Goal: Task Accomplishment & Management: Use online tool/utility

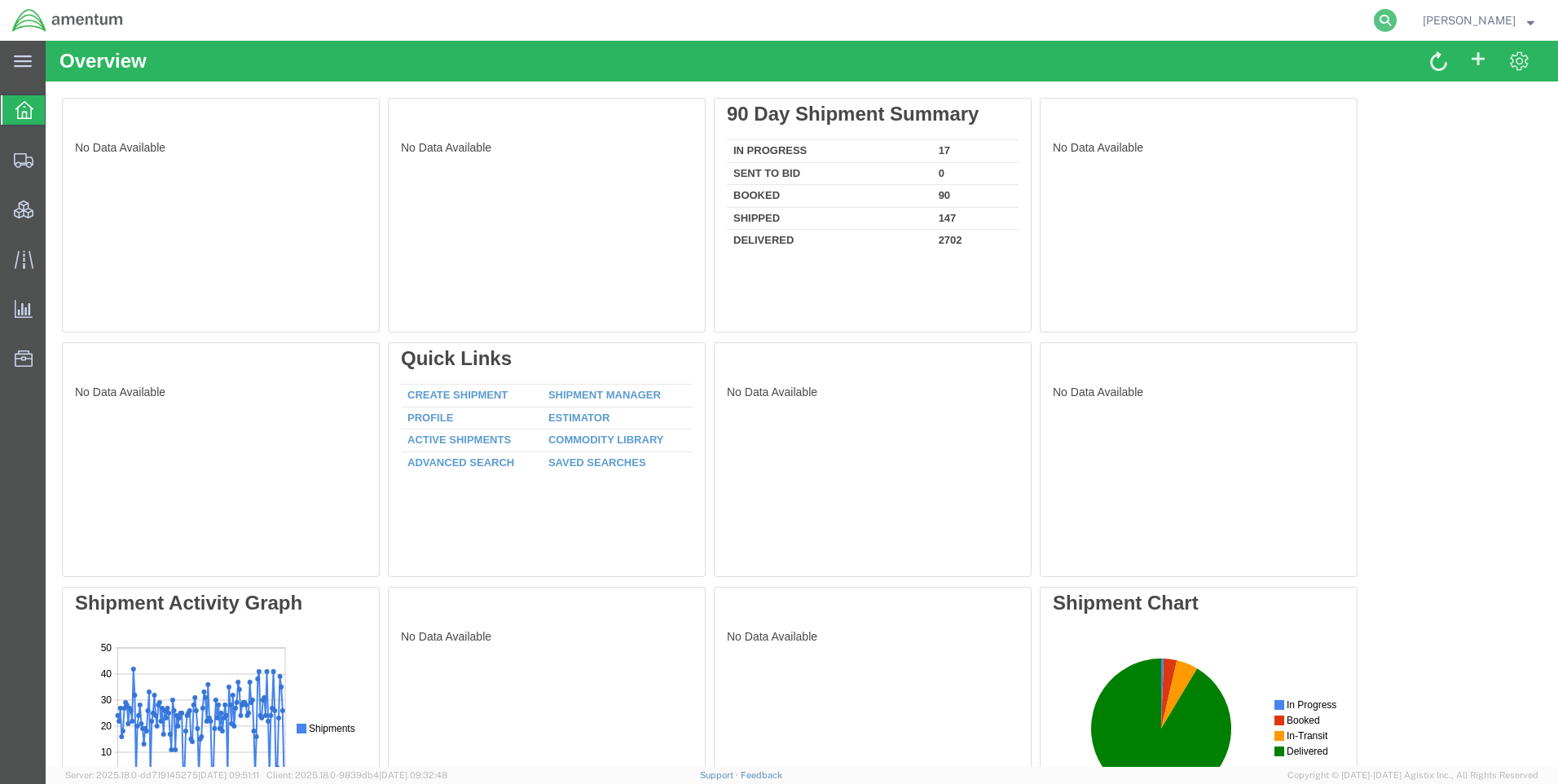
click at [1397, 15] on icon at bounding box center [1385, 20] width 23 height 23
paste input "DCO-25255-168104"
type input "DCO-25255-168104"
click at [1397, 19] on icon at bounding box center [1385, 20] width 23 height 23
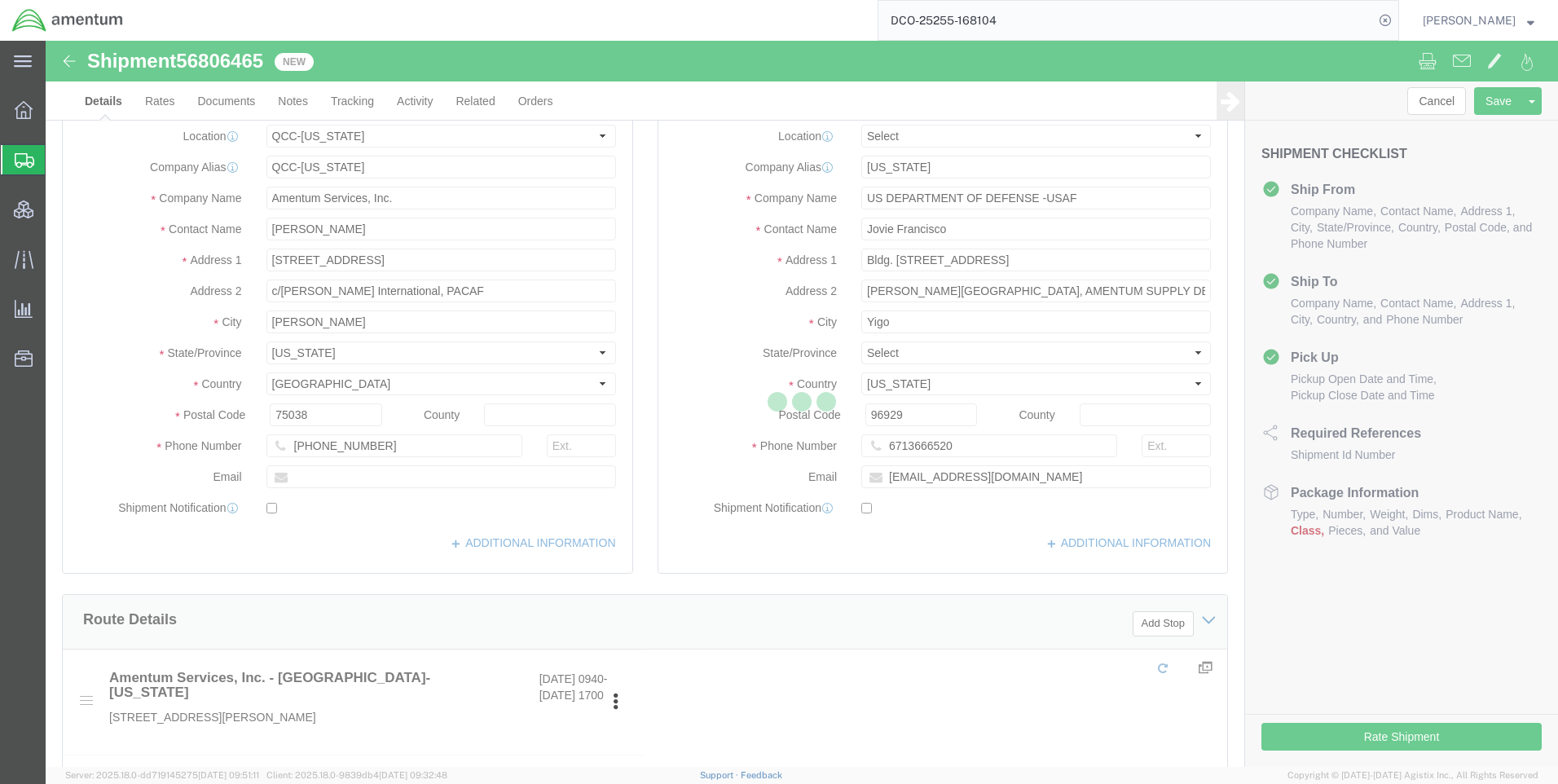
select select "42668"
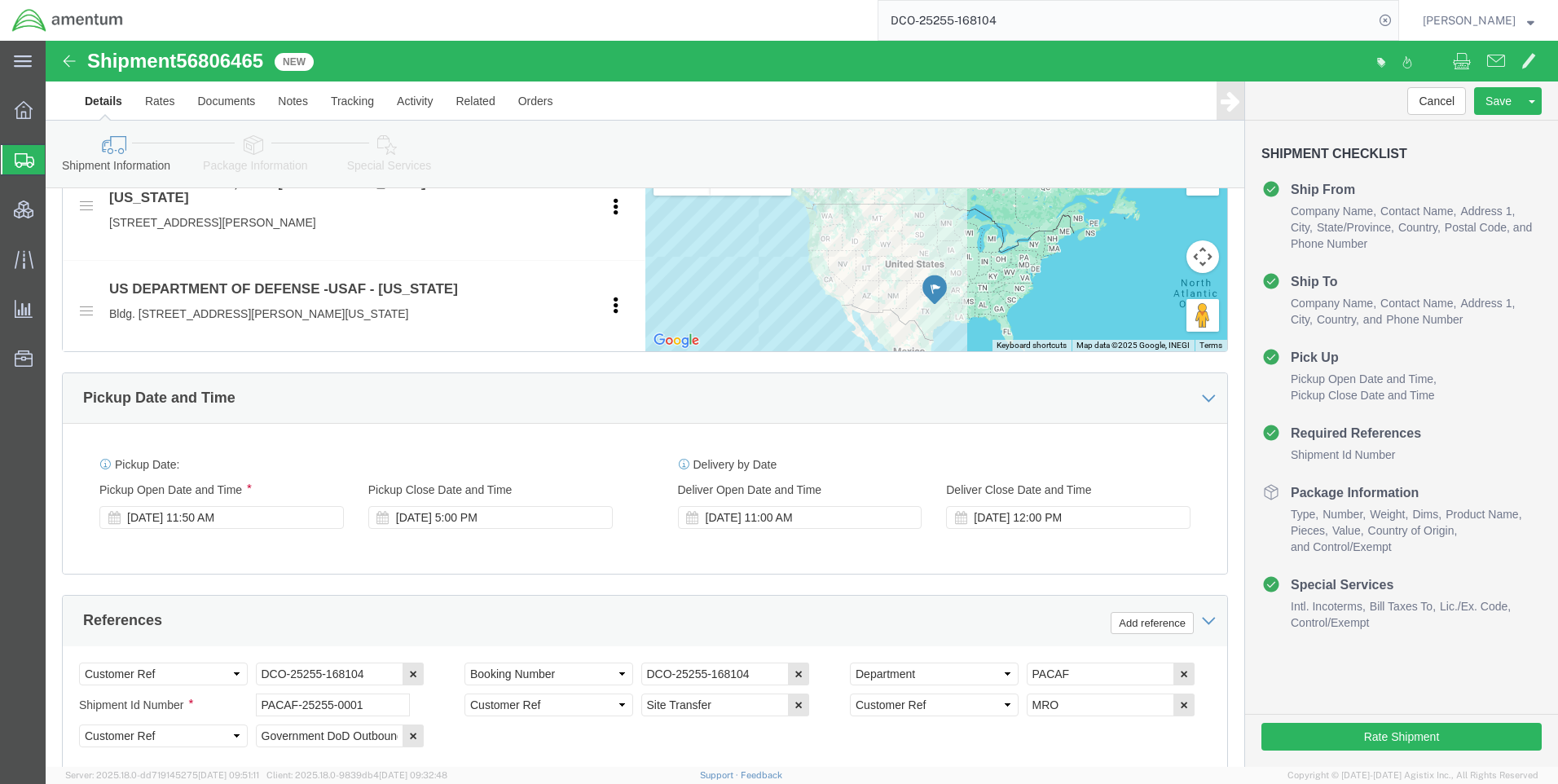
scroll to position [651, 0]
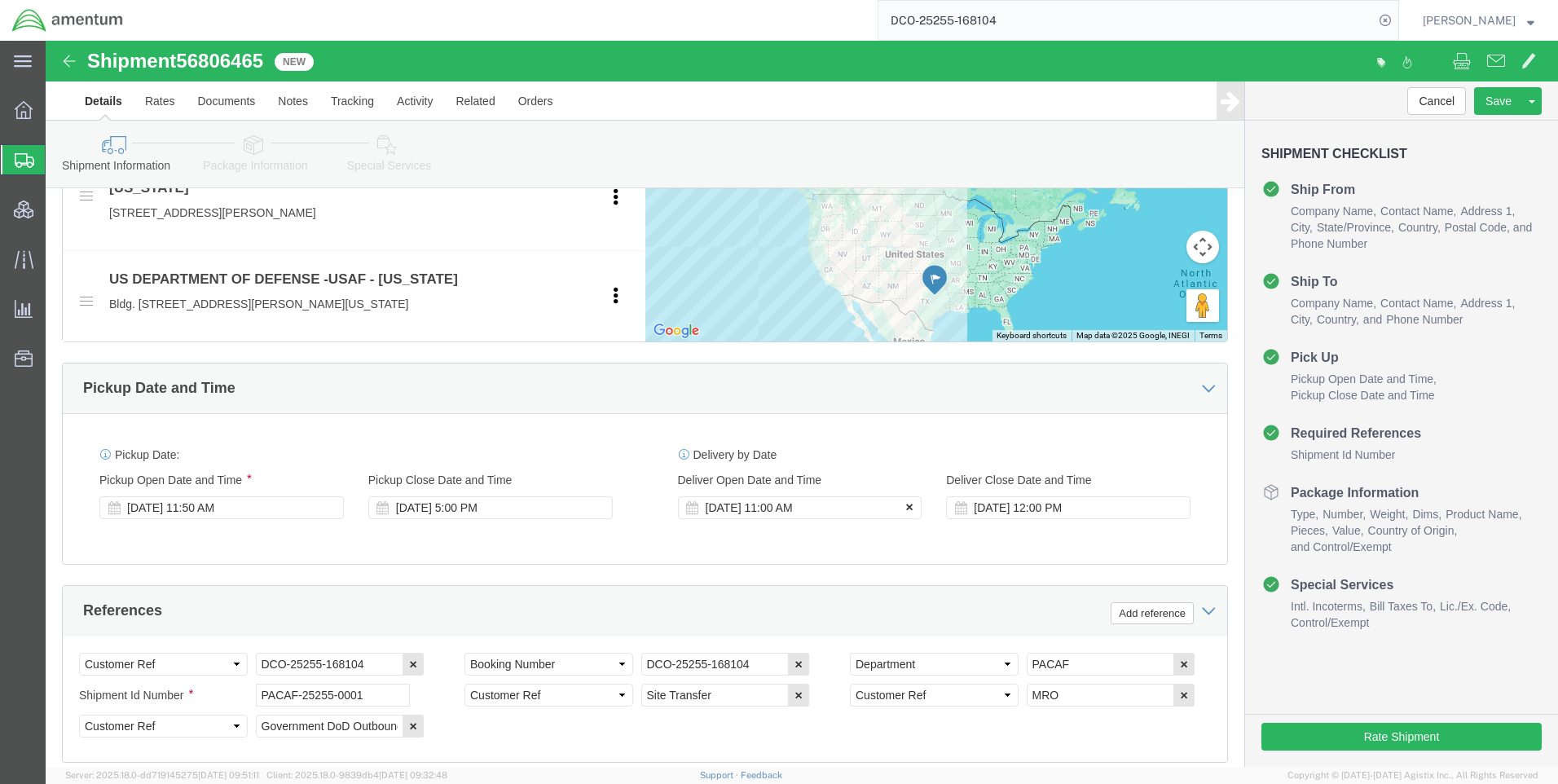
click icon
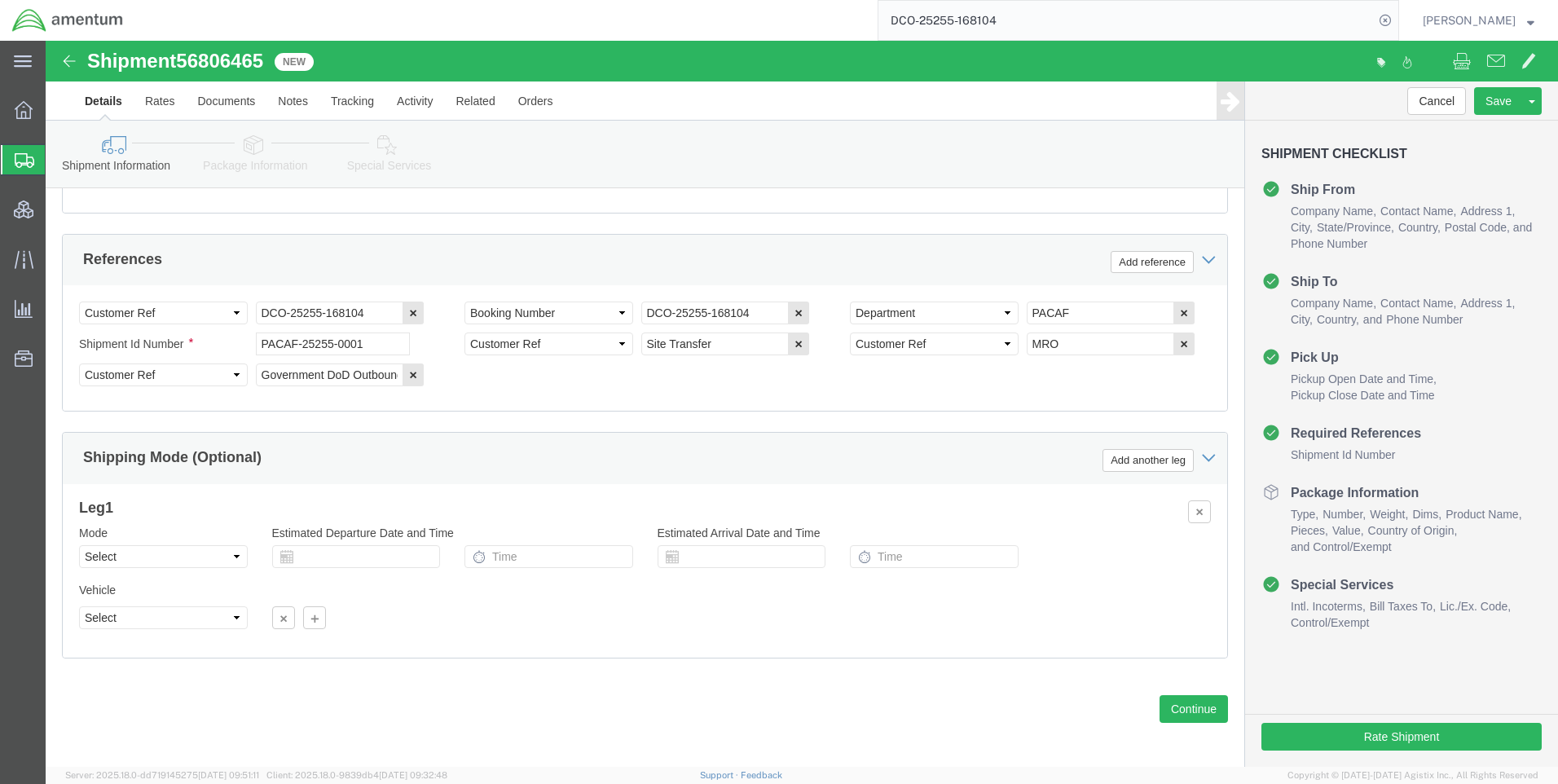
scroll to position [1028, 0]
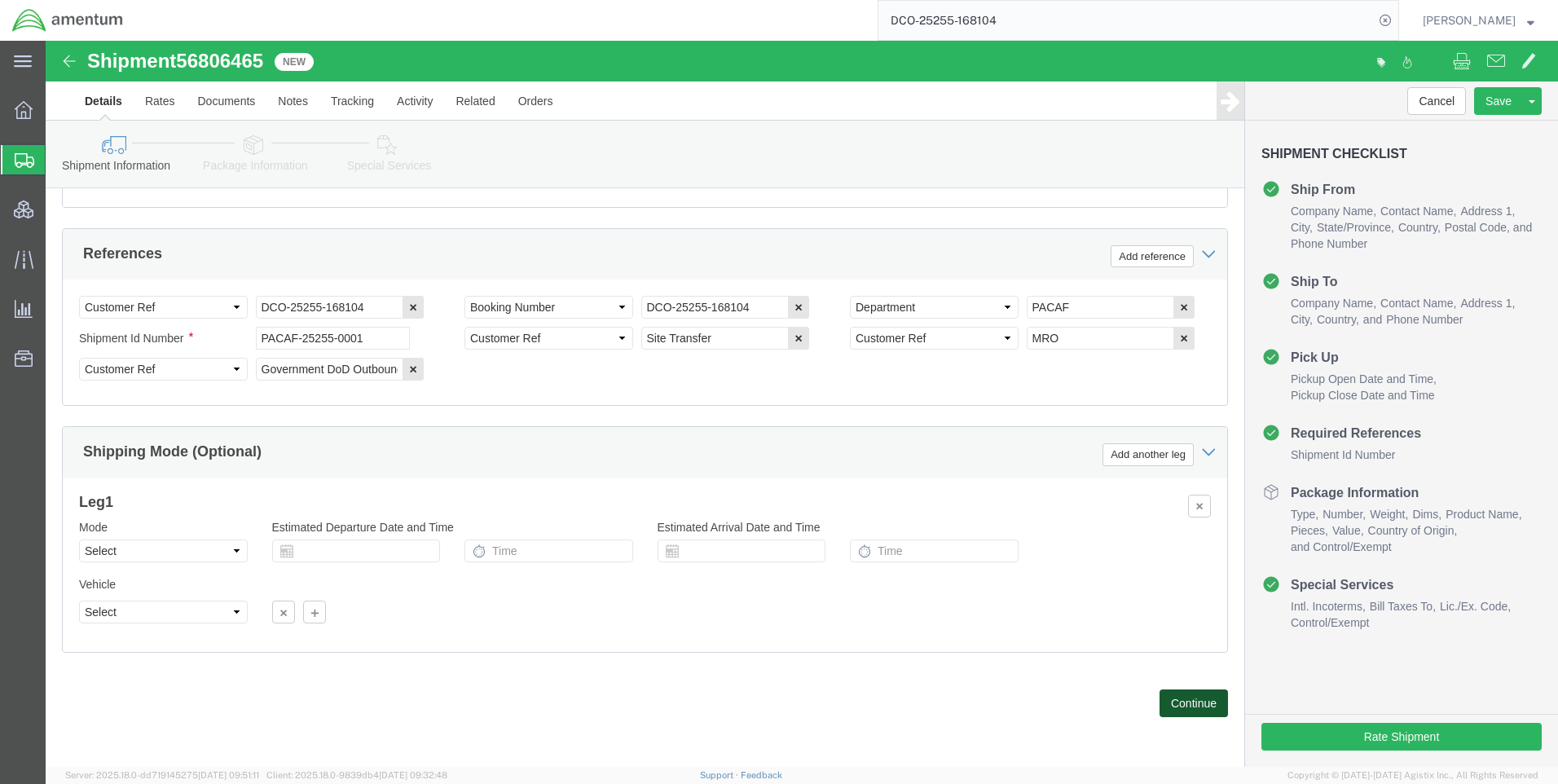
click button "Continue"
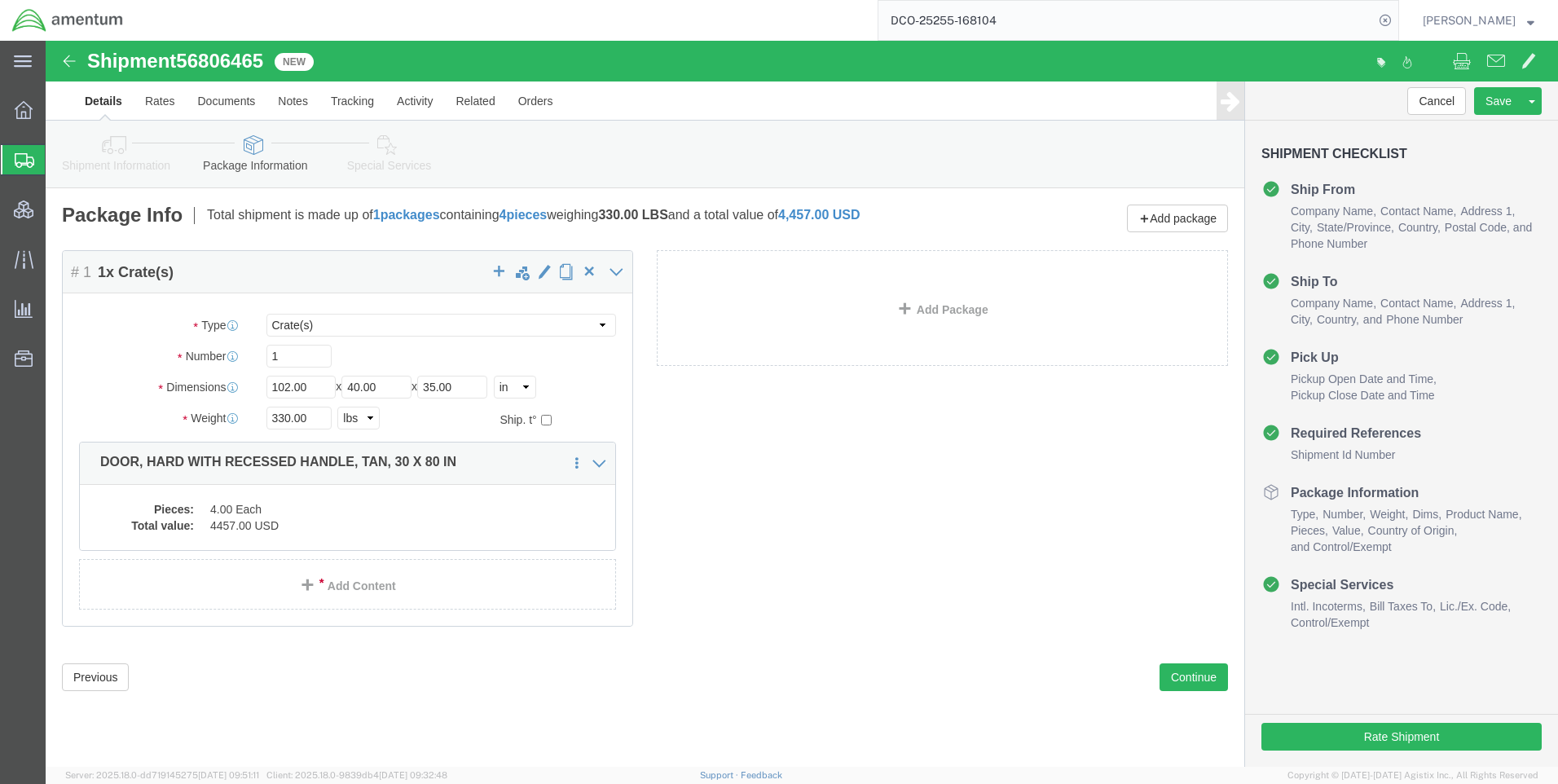
click icon
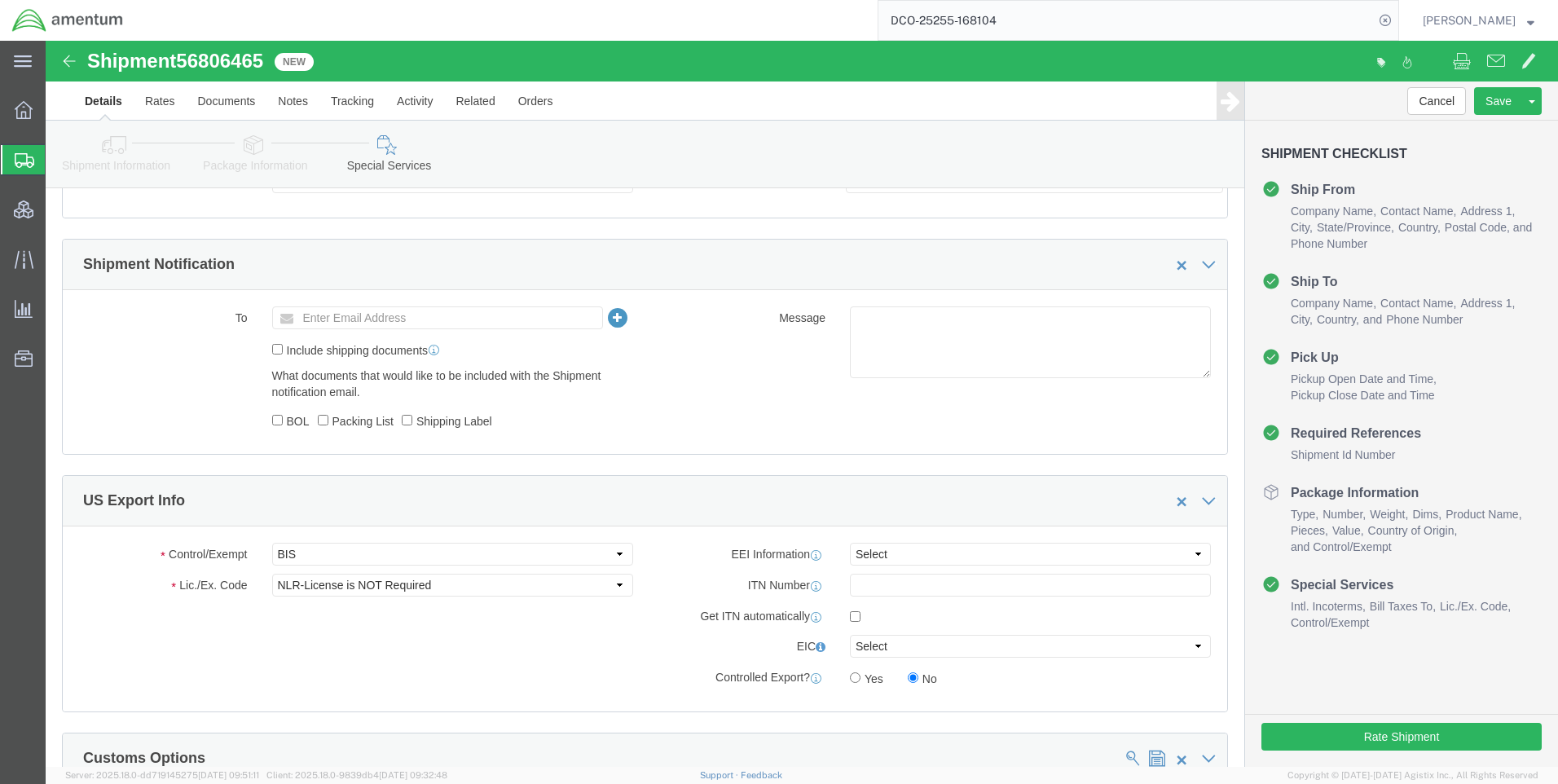
scroll to position [978, 0]
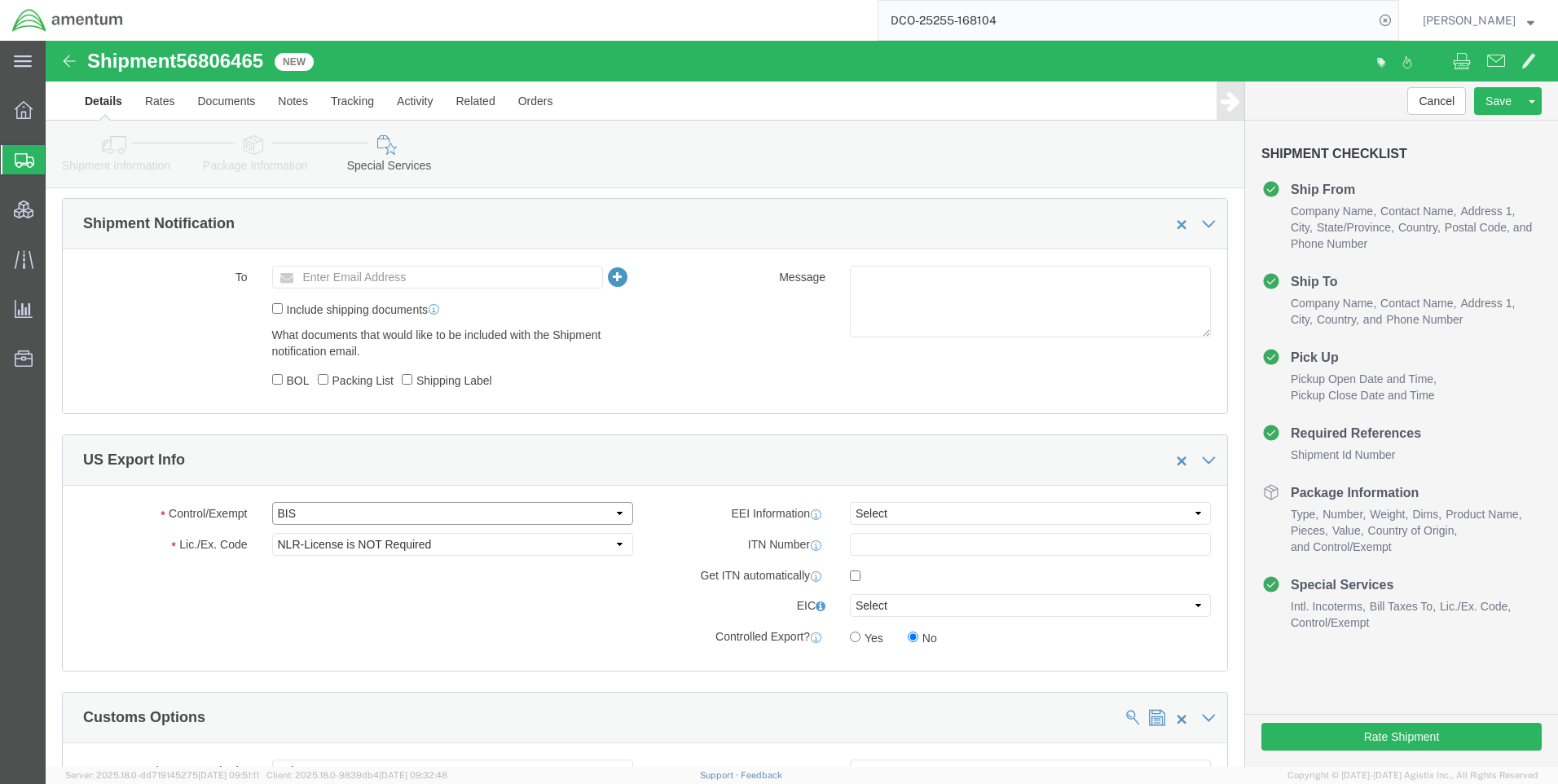
click select "Select ATF BIS DEA EPA FDA FTR ITAR OFAC Other (OPA)"
drag, startPoint x: 155, startPoint y: 588, endPoint x: 163, endPoint y: 579, distance: 12.0
click div "Control/Exempt Select ATF BIS DEA EPA FDA FTR ITAR OFAC Other (OPA) Lic./Ex. Co…"
click select "Select AES-Direct EEI Carrier File EEI EEI Exempt"
select select "CFIL"
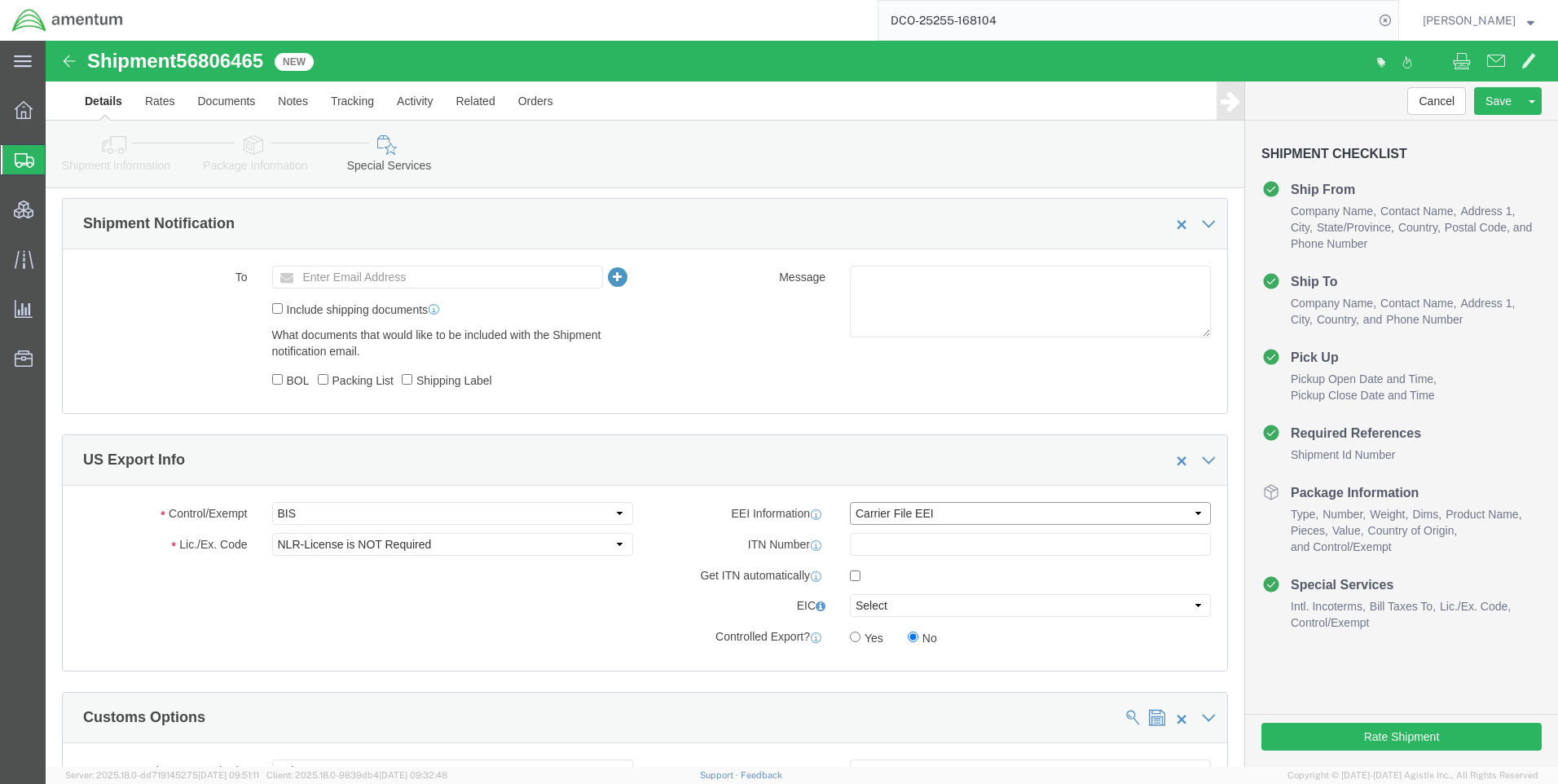
click select "Select AES-Direct EEI Carrier File EEI EEI Exempt"
click div "Rate Shipment"
click button "Rate Shipment"
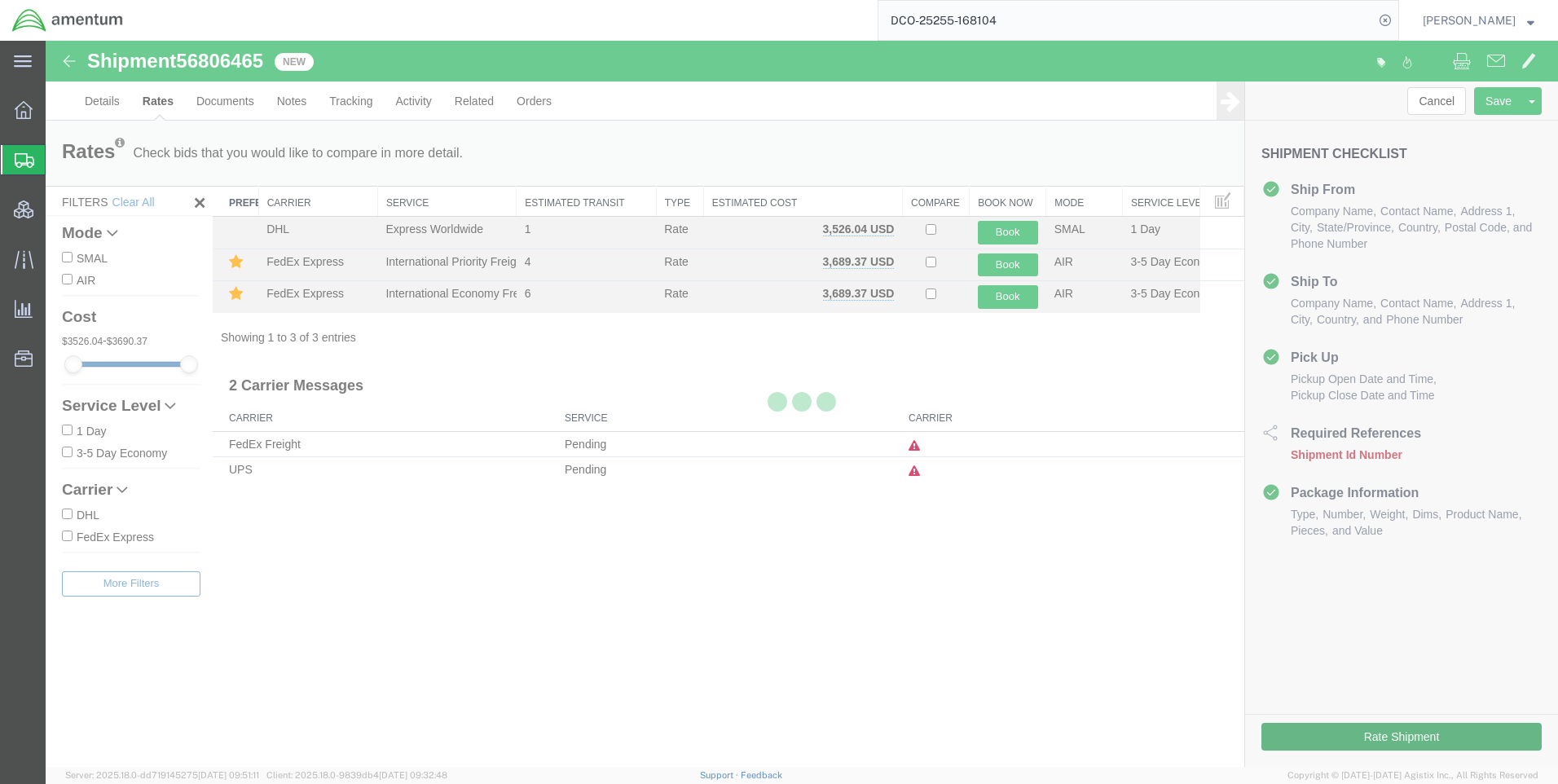
scroll to position [0, 0]
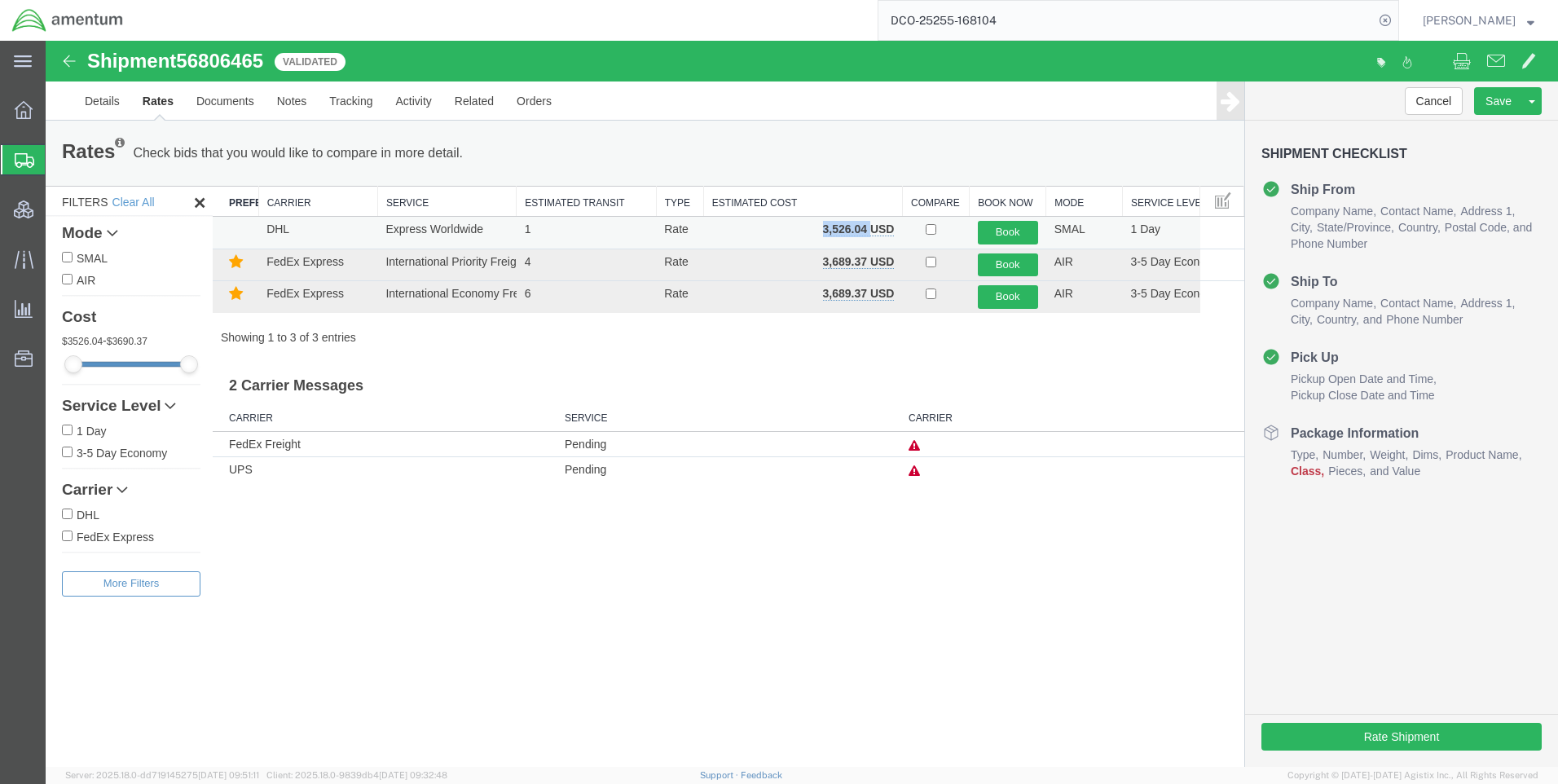
drag, startPoint x: 869, startPoint y: 229, endPoint x: 820, endPoint y: 226, distance: 49.1
click at [820, 226] on td "3,526.04 USD" at bounding box center [803, 233] width 199 height 32
copy b "3,526.04"
